Goal: Find specific page/section: Find specific page/section

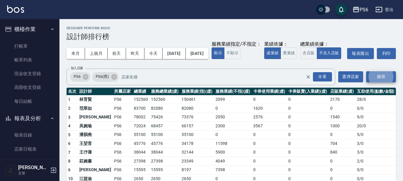
scroll to position [114, 0]
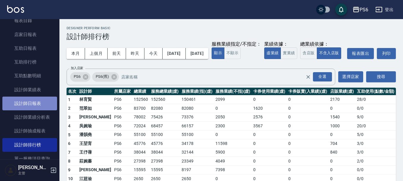
click at [35, 103] on link "設計師日報表" at bounding box center [29, 103] width 55 height 14
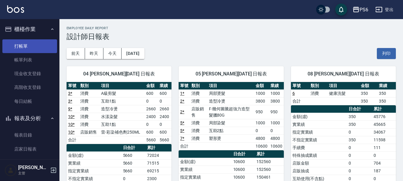
click at [30, 48] on link "打帳單" at bounding box center [29, 46] width 55 height 14
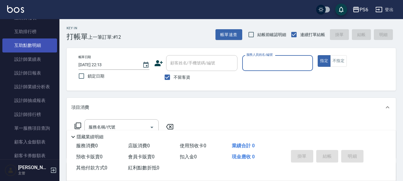
scroll to position [149, 0]
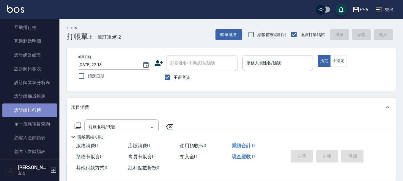
click at [38, 112] on link "設計師排行榜" at bounding box center [29, 110] width 55 height 14
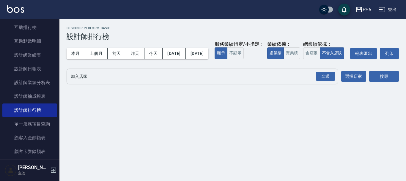
click at [99, 81] on input "加入店家" at bounding box center [198, 76] width 258 height 10
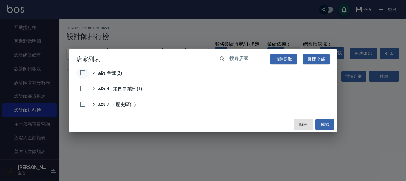
click at [82, 76] on input "checkbox" at bounding box center [82, 72] width 12 height 12
checkbox input "true"
click at [333, 127] on button "確認" at bounding box center [325, 124] width 19 height 11
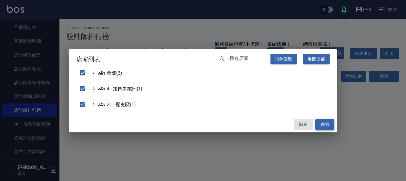
checkbox input "false"
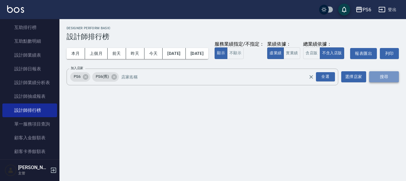
click at [375, 82] on button "搜尋" at bounding box center [384, 76] width 30 height 11
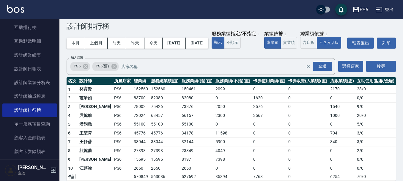
scroll to position [29, 0]
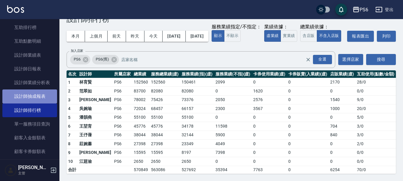
click at [32, 97] on link "設計師抽成報表" at bounding box center [29, 96] width 55 height 14
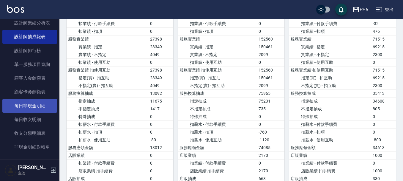
scroll to position [59, 0]
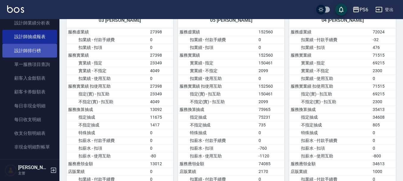
click at [42, 52] on link "設計師排行榜" at bounding box center [29, 51] width 55 height 14
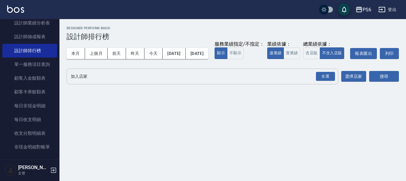
click at [153, 81] on input "加入店家" at bounding box center [198, 76] width 258 height 10
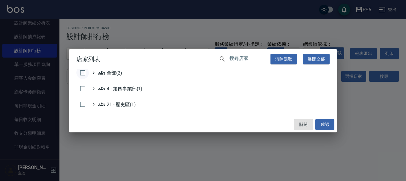
click at [84, 71] on input "checkbox" at bounding box center [82, 72] width 12 height 12
checkbox input "true"
drag, startPoint x: 322, startPoint y: 126, endPoint x: 383, endPoint y: 103, distance: 65.1
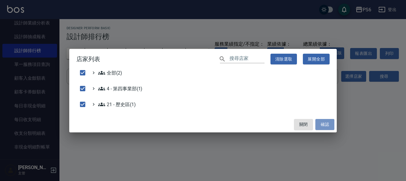
click at [323, 126] on button "確認" at bounding box center [325, 124] width 19 height 11
checkbox input "false"
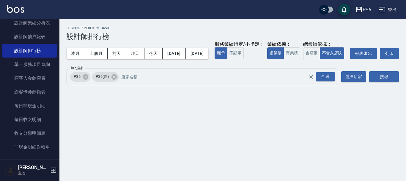
click at [385, 85] on div "搜尋" at bounding box center [384, 76] width 30 height 17
click at [384, 82] on button "搜尋" at bounding box center [384, 76] width 30 height 11
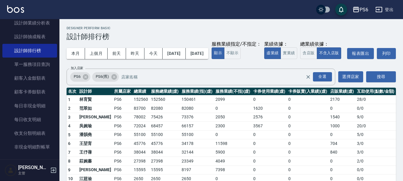
click at [268, 40] on h3 "設計師排行榜" at bounding box center [231, 36] width 329 height 8
